Goal: Task Accomplishment & Management: Manage account settings

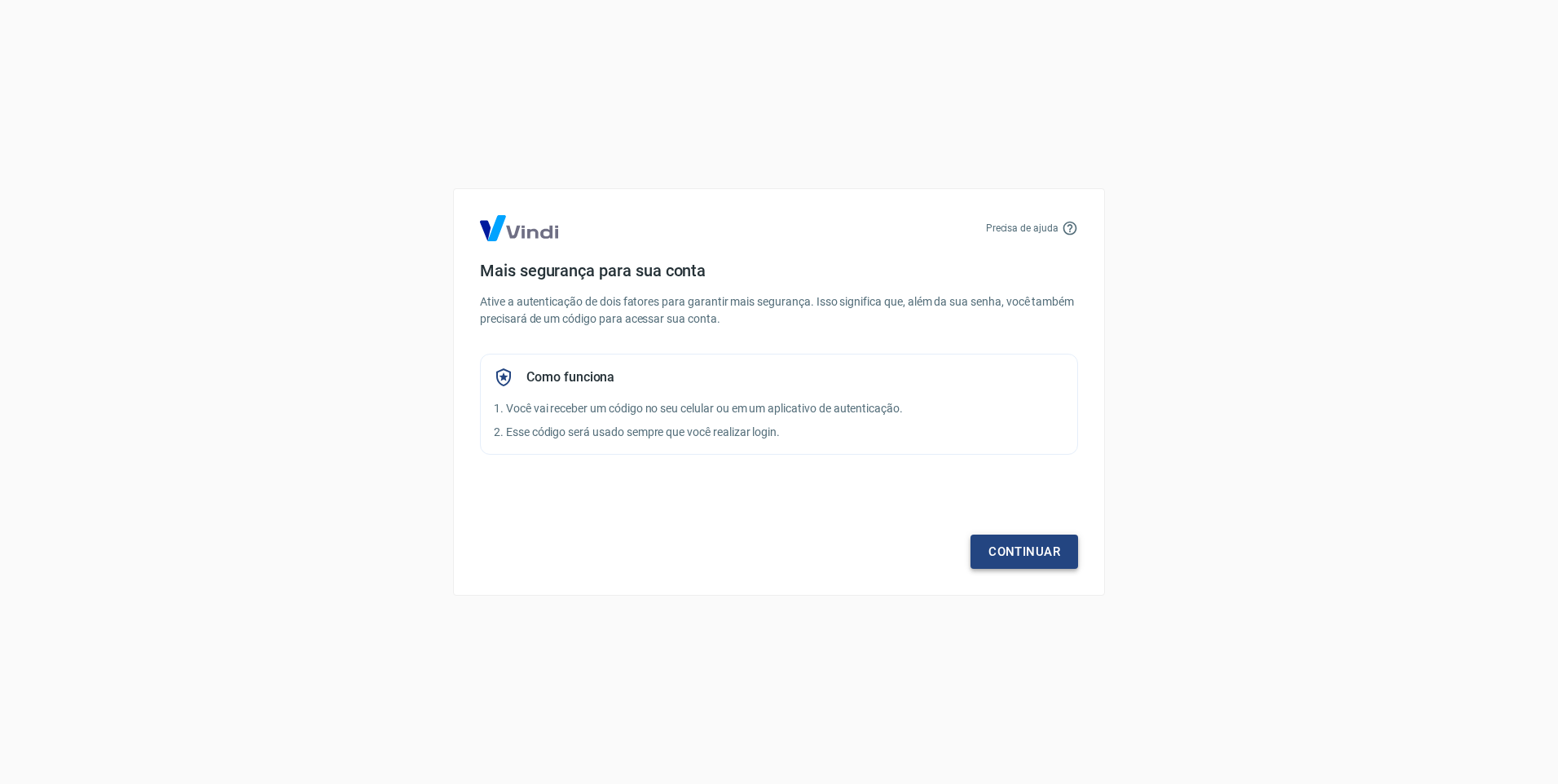
click at [1048, 552] on link "Continuar" at bounding box center [1024, 552] width 107 height 34
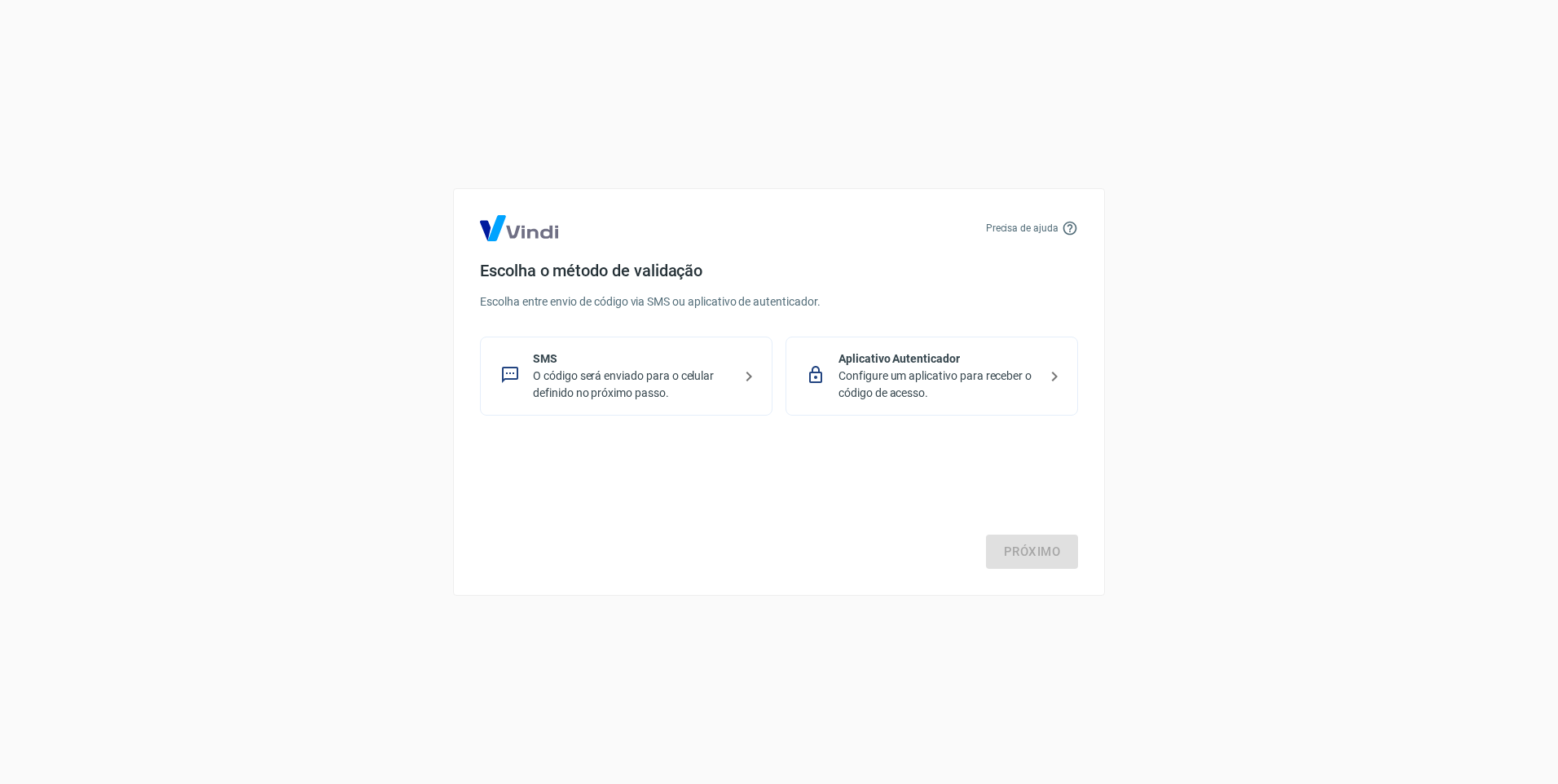
click at [684, 382] on p "O código será enviado para o celular definido no próximo passo." at bounding box center [632, 384] width 200 height 34
click at [1042, 555] on link "Próximo" at bounding box center [1032, 552] width 92 height 34
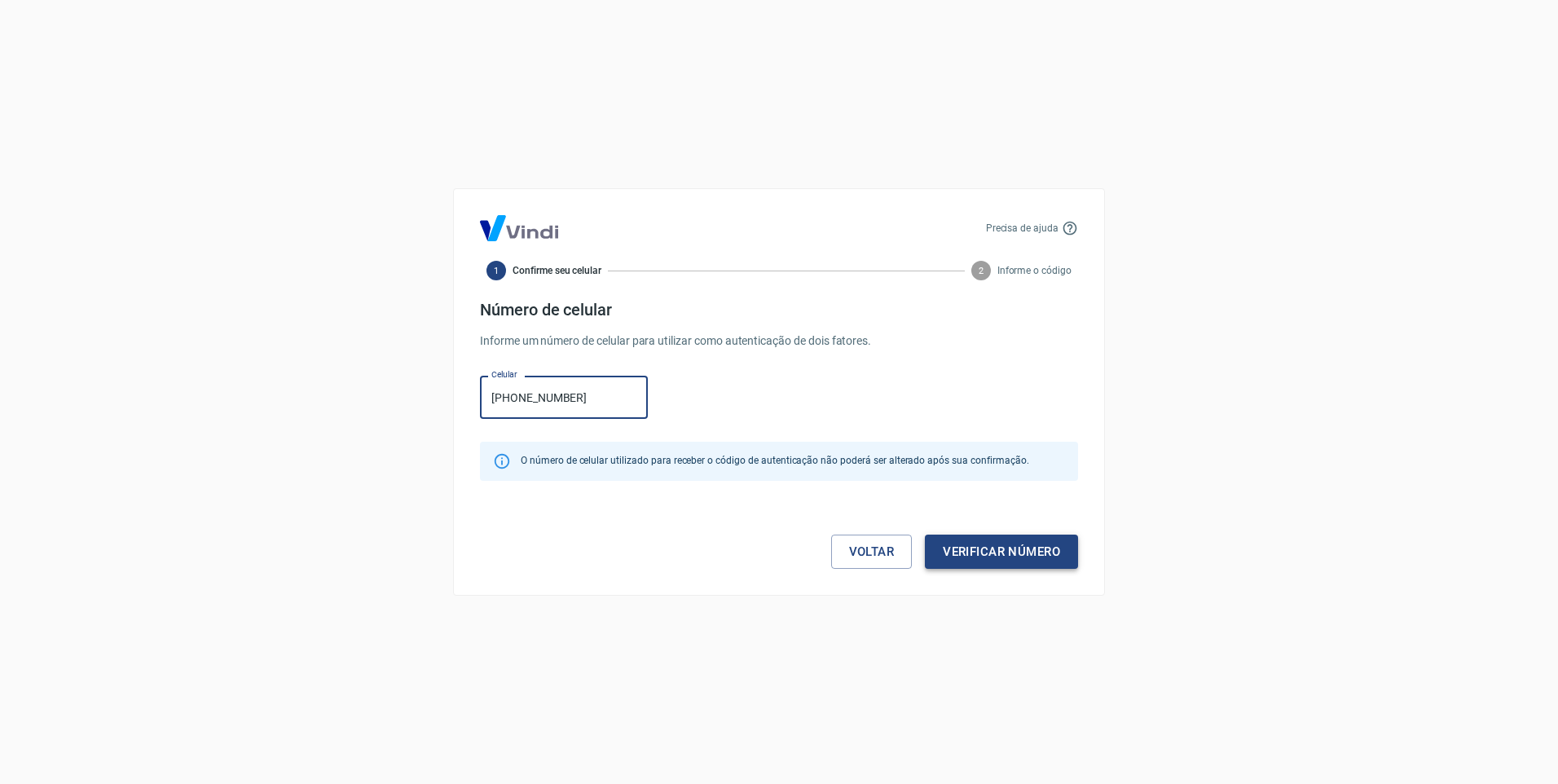
type input "[PHONE_NUMBER]"
click at [1006, 557] on button "Verificar número" at bounding box center [1001, 552] width 153 height 34
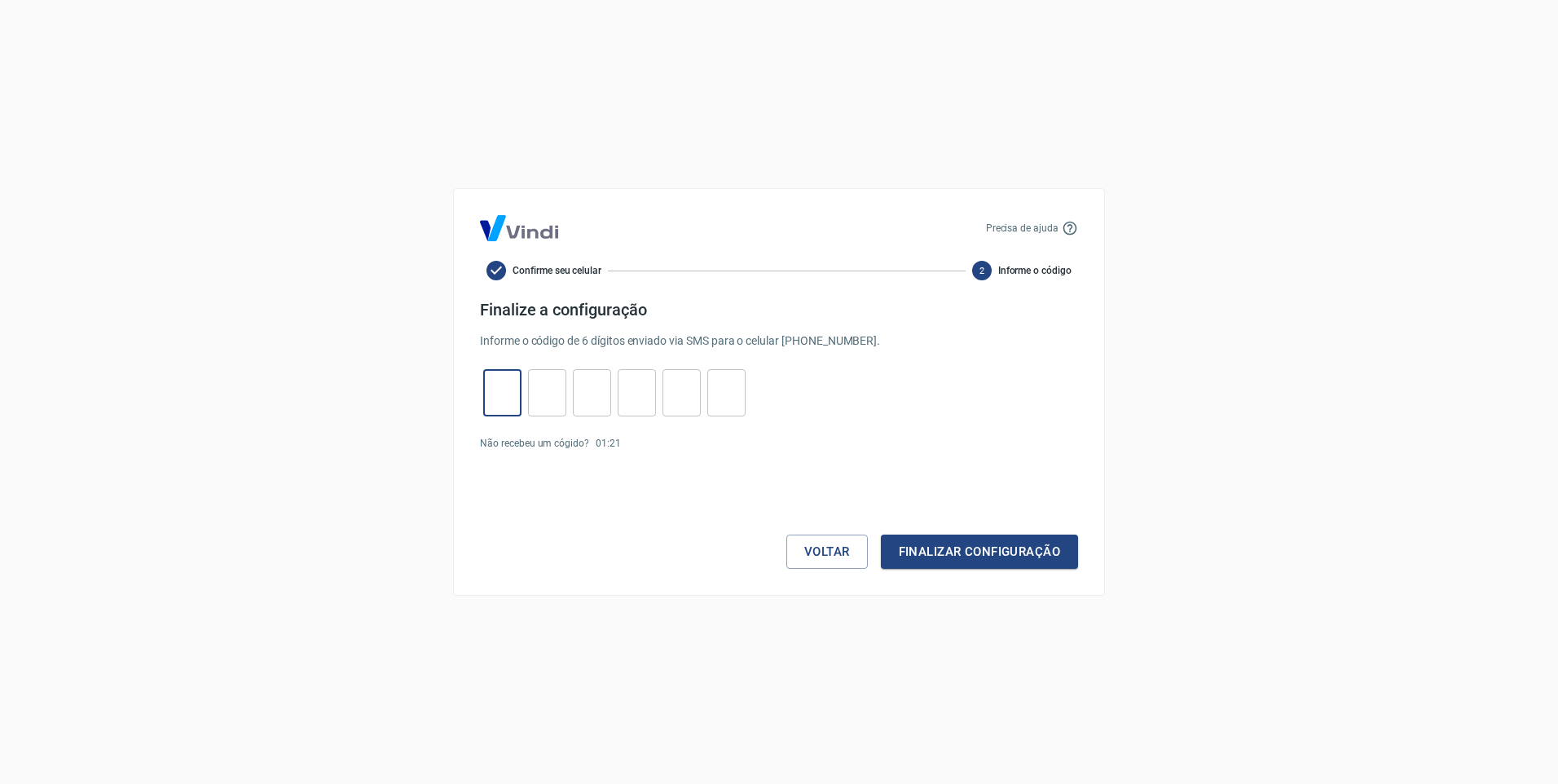
click at [506, 393] on input "tel" at bounding box center [502, 393] width 38 height 35
type input "0"
type input "3"
type input "7"
type input "3"
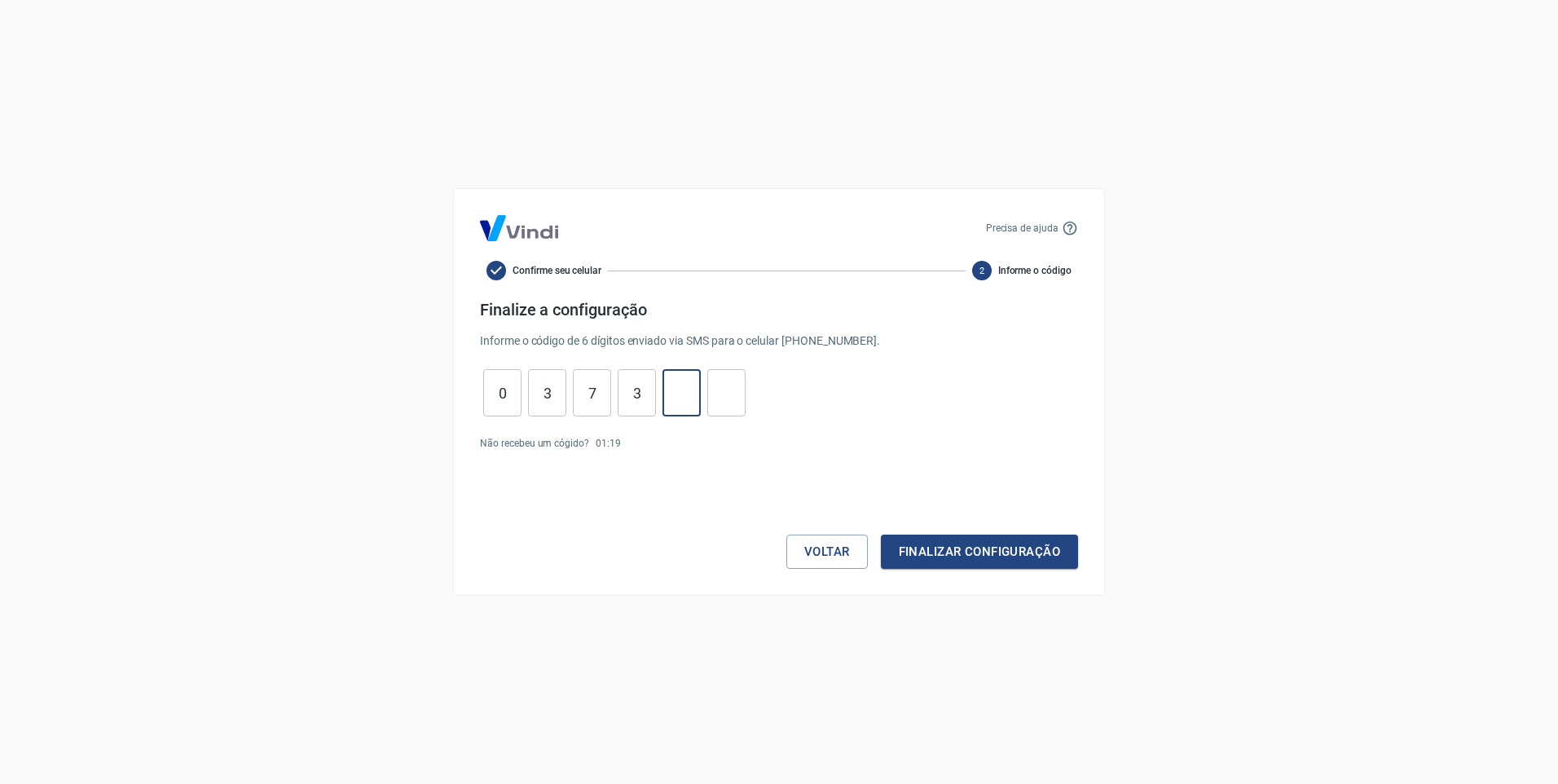
type input "9"
type input "1"
click at [957, 547] on button "Finalizar configuração" at bounding box center [979, 552] width 197 height 34
